Goal: Find specific page/section: Find specific page/section

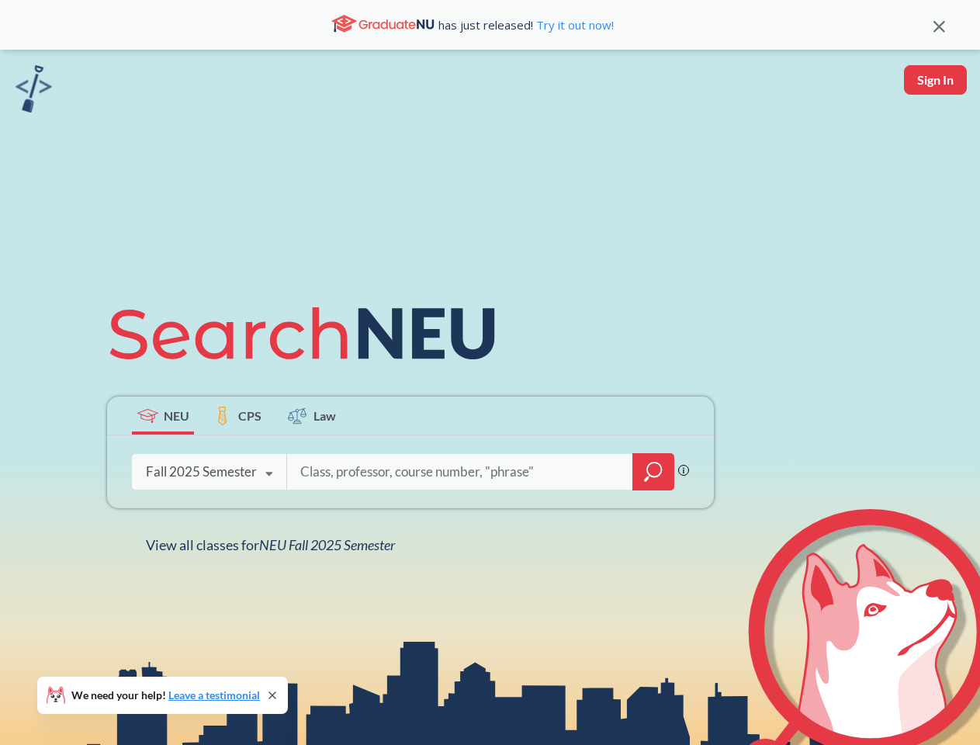
click at [490, 372] on icon at bounding box center [309, 333] width 404 height 87
click at [939, 25] on icon at bounding box center [940, 27] width 12 height 12
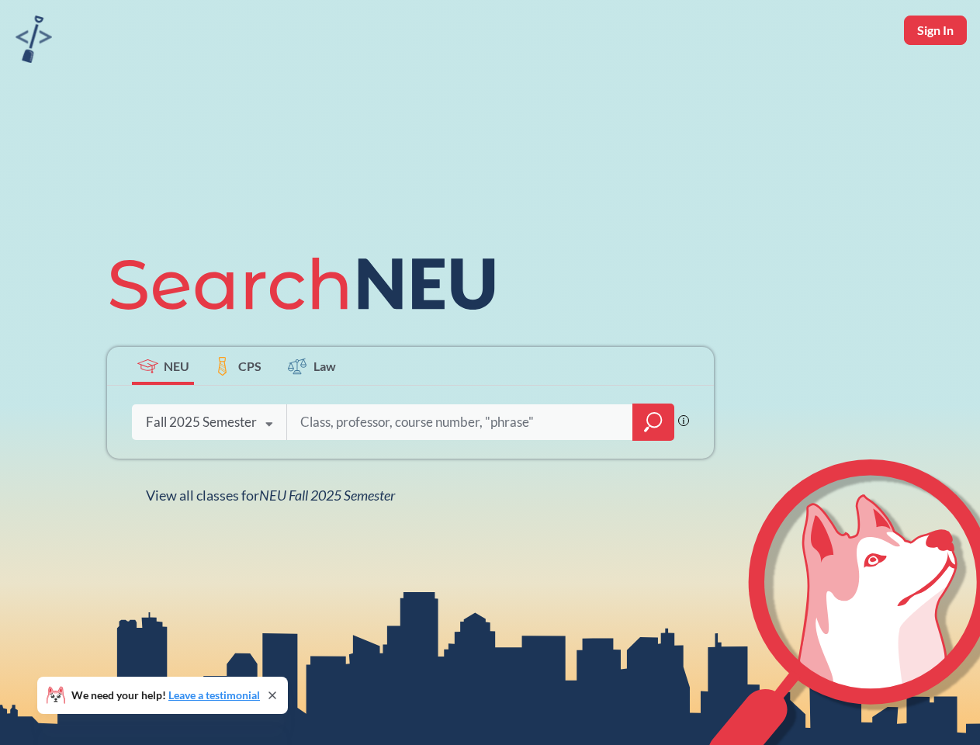
click at [935, 80] on div "NEU CPS Law Phrase search guarantees the exact search appears in the results. E…" at bounding box center [490, 372] width 980 height 745
click at [163, 415] on div "Fall 2025 Semester" at bounding box center [201, 422] width 111 height 17
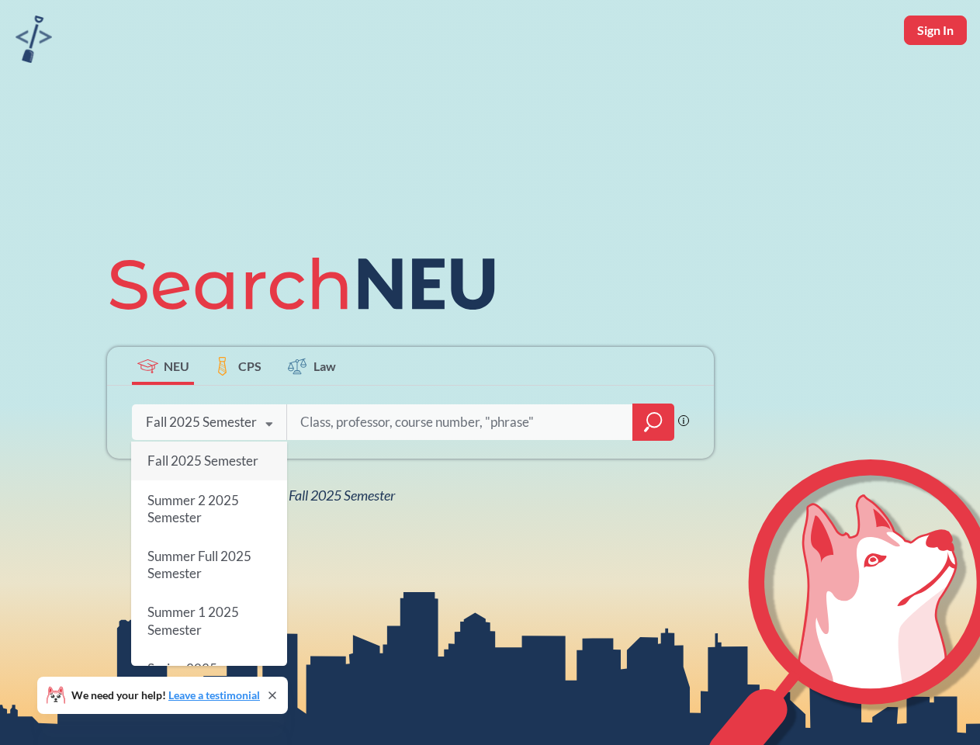
click at [237, 415] on div "Fall 2025 Semester" at bounding box center [201, 422] width 111 height 17
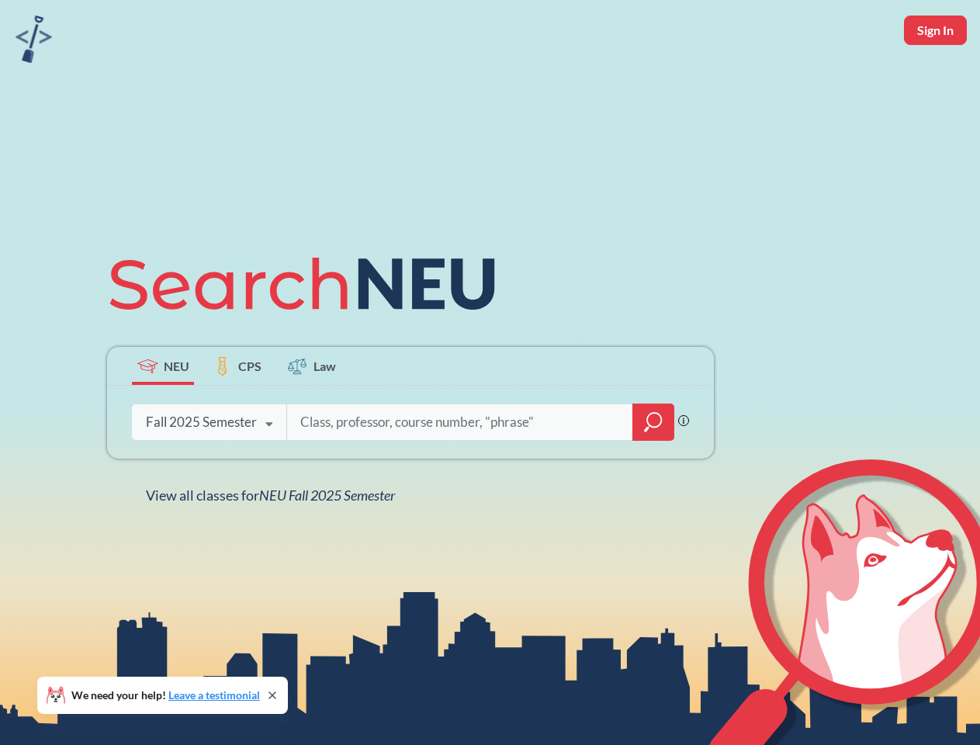
click at [312, 415] on input "search" at bounding box center [460, 422] width 323 height 33
click at [653, 472] on div "NEU CPS Law Phrase search guarantees the exact search appears in the results. E…" at bounding box center [410, 373] width 625 height 264
click at [209, 472] on div "NEU CPS Law Phrase search guarantees the exact search appears in the results. E…" at bounding box center [410, 373] width 625 height 264
click at [269, 474] on div "NEU CPS Law Phrase search guarantees the exact search appears in the results. E…" at bounding box center [410, 373] width 625 height 264
click at [274, 545] on div "NEU CPS Law Phrase search guarantees the exact search appears in the results. E…" at bounding box center [490, 372] width 980 height 745
